Goal: Transaction & Acquisition: Purchase product/service

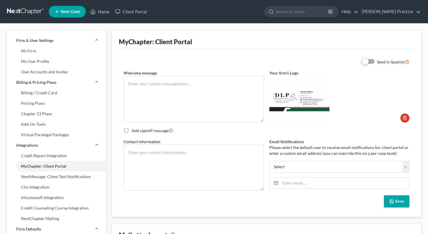
type textarea "Hello! Welcome to the [PERSON_NAME] Practice Client Portal This online client p…"
type textarea "[EMAIL_ADDRESS][DOMAIN_NAME] [PHONE_NUMBER] phone and text messages"
type input "[EMAIL_ADDRESS][DOMAIN_NAME]"
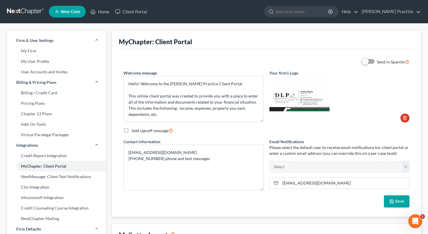
click at [396, 198] on button "Save" at bounding box center [397, 201] width 26 height 12
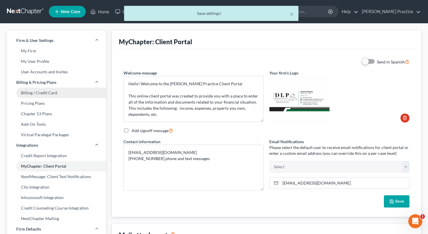
click at [28, 93] on link "Billing / Credit Card" at bounding box center [56, 93] width 99 height 10
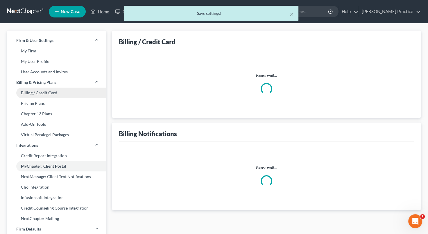
select select "4"
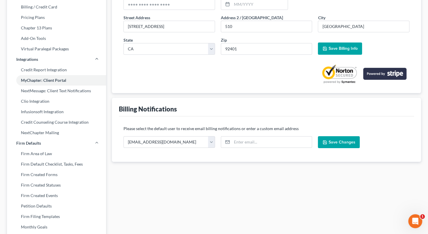
scroll to position [82, 0]
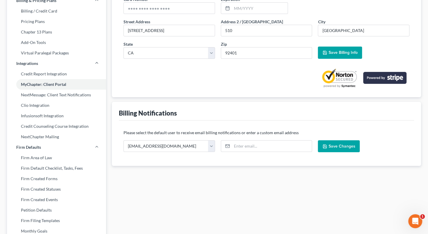
click at [346, 51] on span "Save Billing Info" at bounding box center [343, 52] width 29 height 5
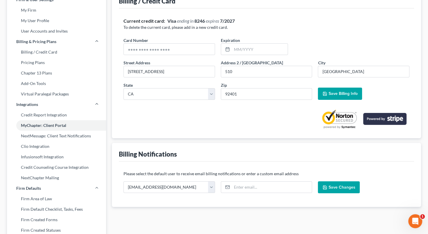
scroll to position [43, 0]
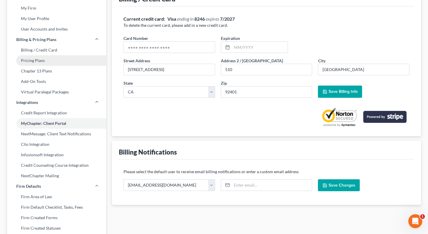
click at [30, 57] on link "Pricing Plans" at bounding box center [56, 60] width 99 height 10
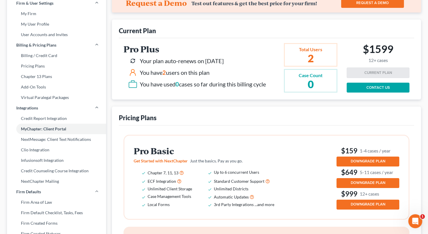
scroll to position [32, 0]
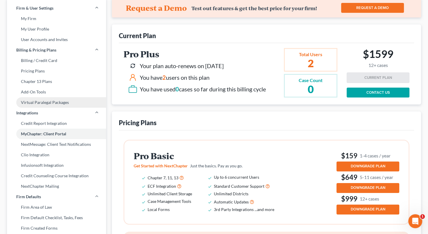
click at [24, 103] on link "Virtual Paralegal Packages" at bounding box center [56, 102] width 99 height 10
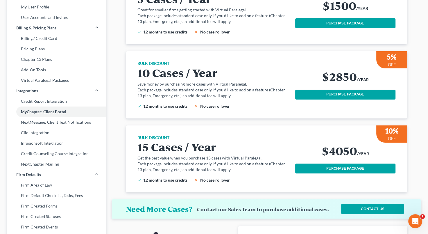
scroll to position [53, 0]
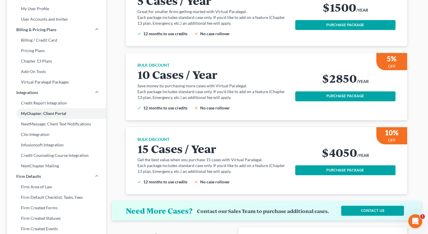
click at [352, 168] on button "PURCHASE PACKAGE" at bounding box center [345, 170] width 101 height 10
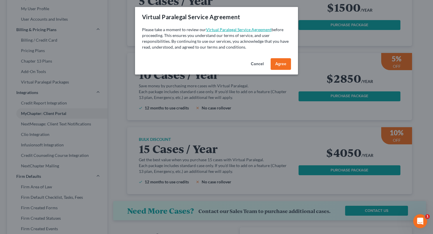
click at [282, 62] on span "Agree" at bounding box center [280, 63] width 11 height 5
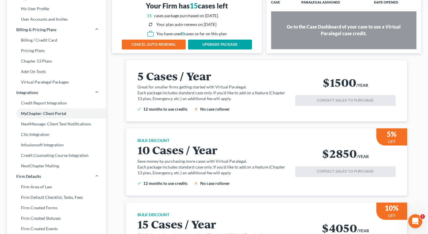
click at [216, 42] on link "UPGRADE PACKAGE" at bounding box center [220, 45] width 64 height 10
